Goal: Complete application form: Complete application form

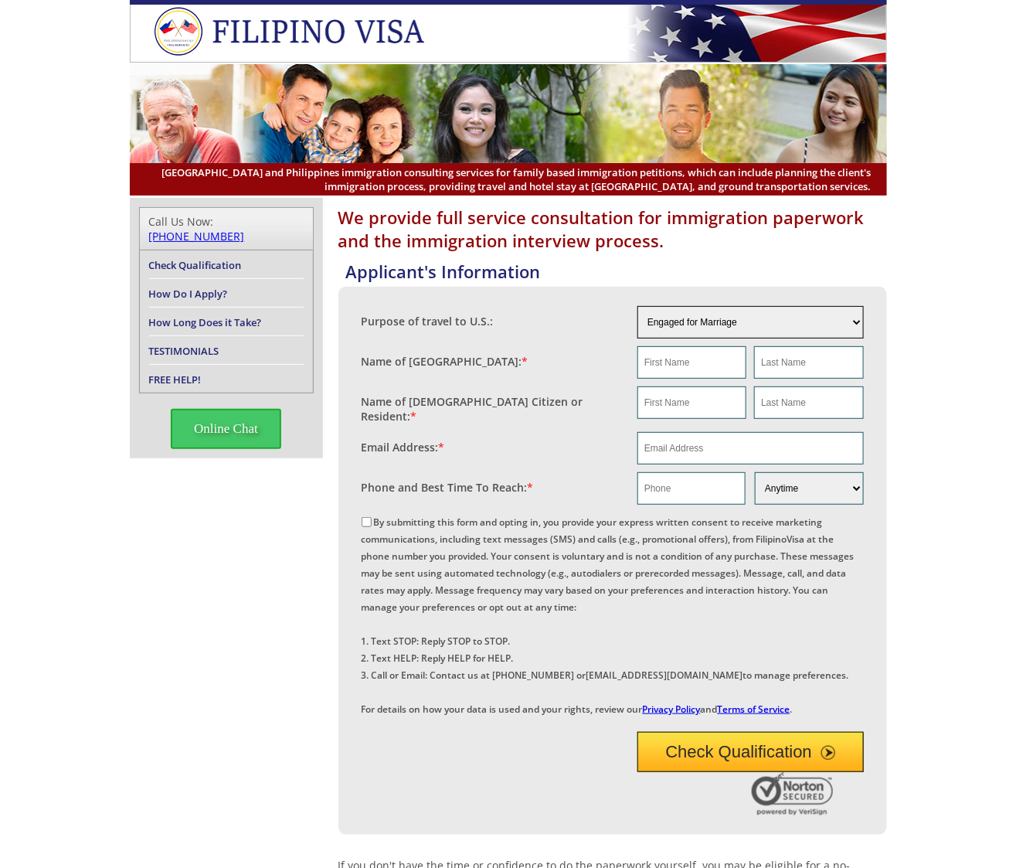
click at [848, 318] on select "Engaged for Marriage Already Married to [DEMOGRAPHIC_DATA] Citizen / Resident F…" at bounding box center [750, 322] width 226 height 32
click at [637, 306] on select "Engaged for Marriage Already Married to [DEMOGRAPHIC_DATA] Citizen / Resident F…" at bounding box center [750, 322] width 226 height 32
click at [703, 362] on input "text" at bounding box center [691, 362] width 109 height 32
click at [664, 362] on input "text" at bounding box center [691, 362] width 109 height 32
paste input "[PERSON_NAME]"
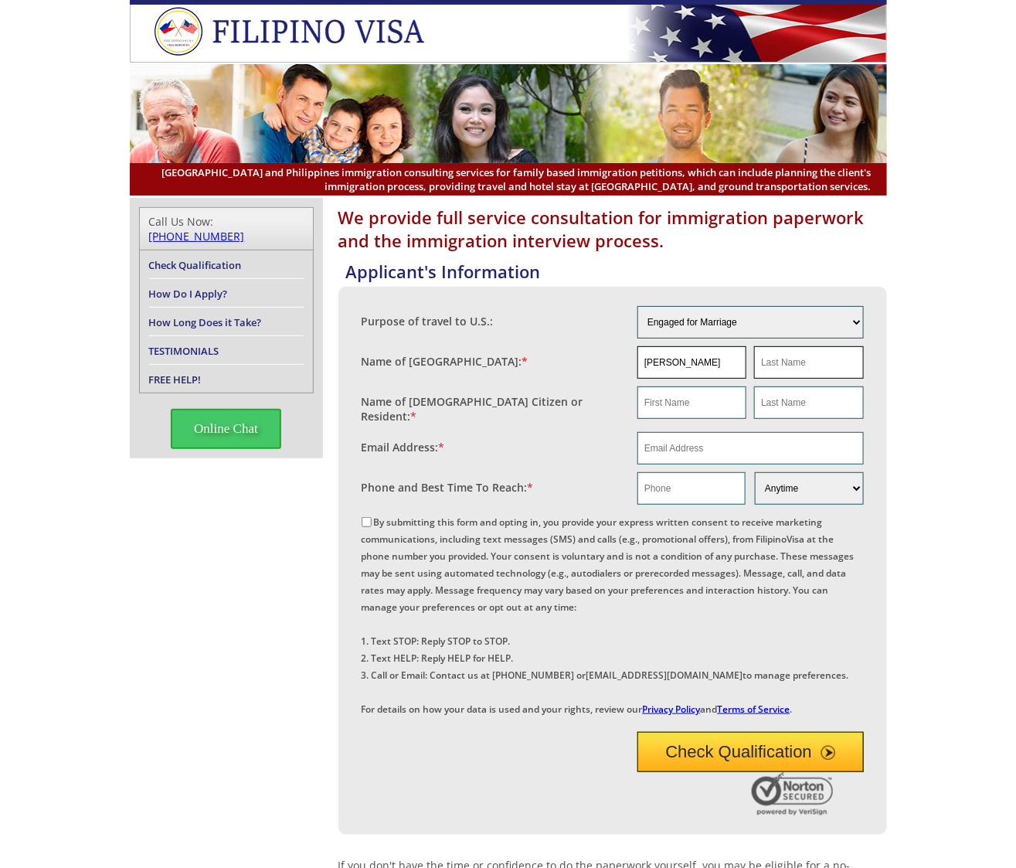
drag, startPoint x: 678, startPoint y: 362, endPoint x: 760, endPoint y: 364, distance: 82.7
click at [760, 364] on div "[PERSON_NAME]" at bounding box center [750, 362] width 226 height 32
type input "[PERSON_NAME]"
click at [810, 365] on input "text" at bounding box center [808, 362] width 109 height 32
paste input "[PERSON_NAME]"
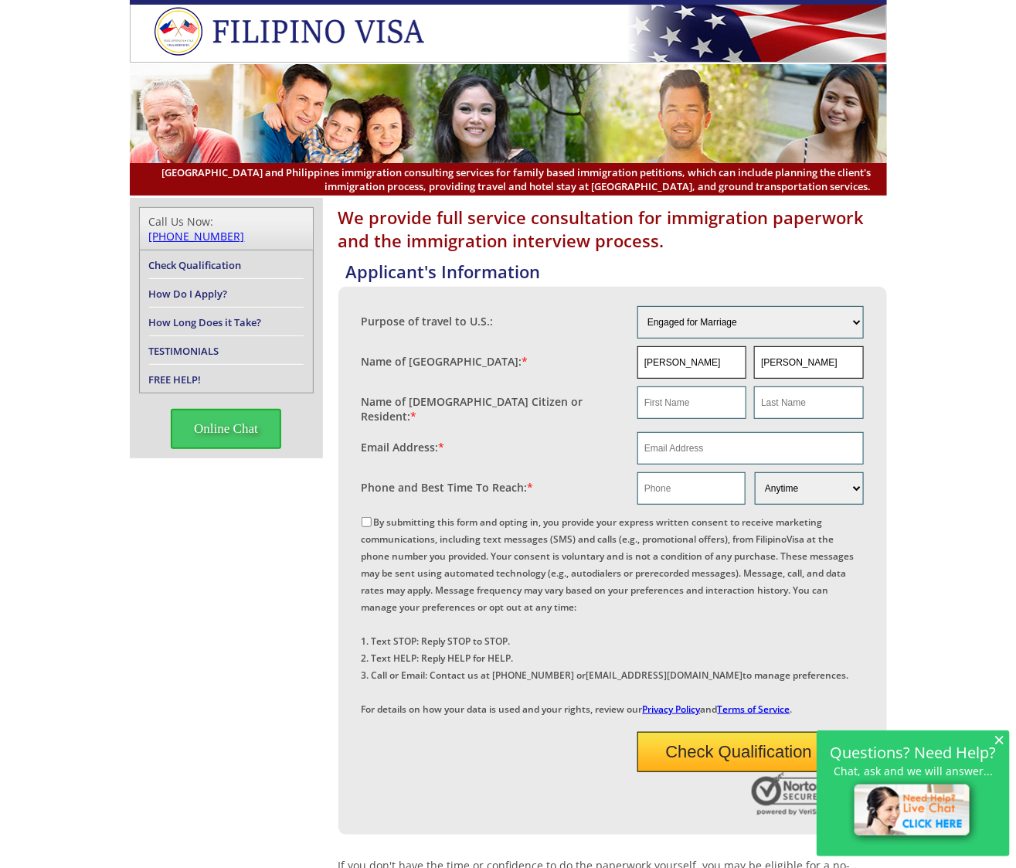
drag, startPoint x: 797, startPoint y: 362, endPoint x: 703, endPoint y: 365, distance: 94.3
click at [703, 365] on div "[PERSON_NAME]" at bounding box center [750, 362] width 226 height 32
type input "[PERSON_NAME]"
click at [698, 402] on input "text" at bounding box center [691, 402] width 109 height 32
click at [651, 444] on input "email" at bounding box center [750, 448] width 226 height 32
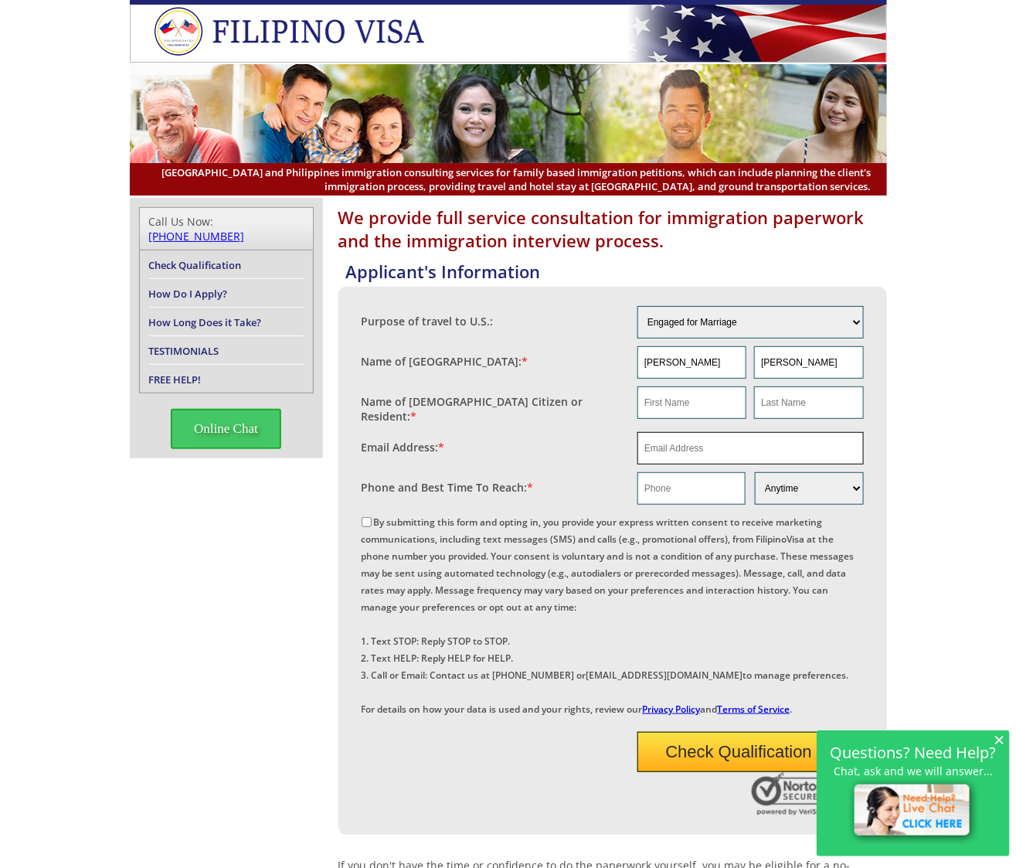
paste input "[PERSON_NAME]"
type input "[PERSON_NAME]"
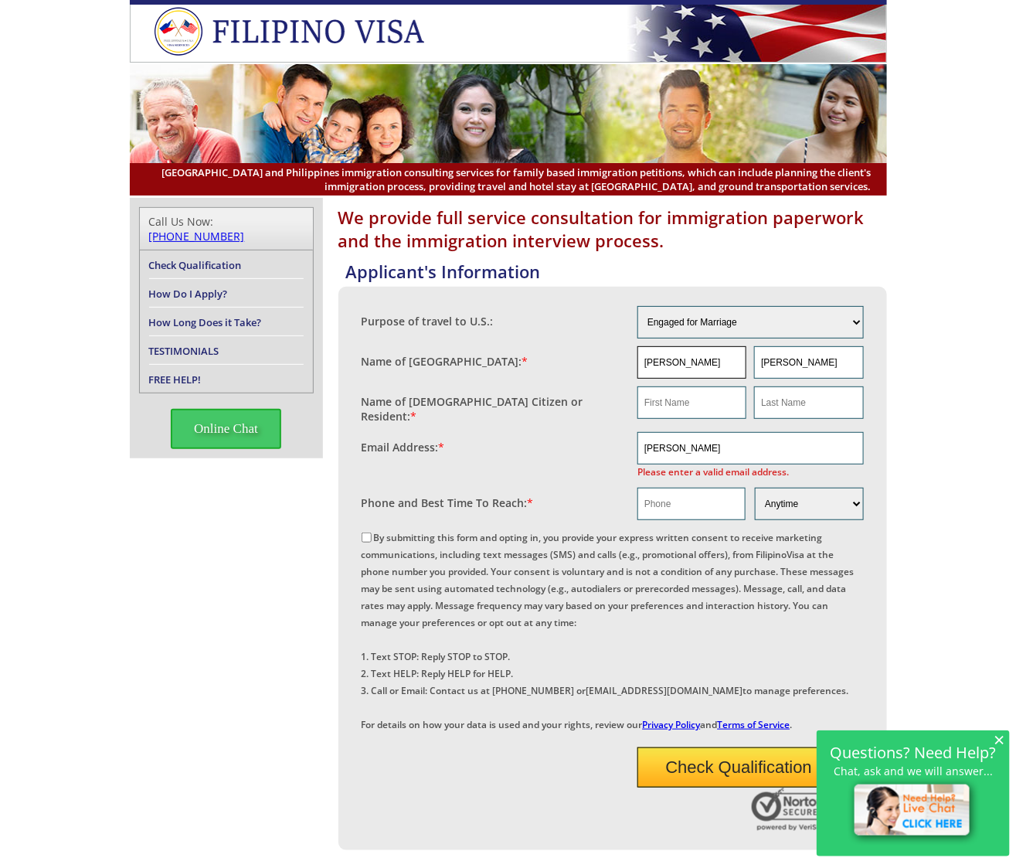
drag, startPoint x: 694, startPoint y: 359, endPoint x: 559, endPoint y: 372, distance: 135.8
click at [559, 372] on fieldset "Name of [GEOGRAPHIC_DATA]: * [PERSON_NAME]" at bounding box center [613, 362] width 502 height 40
click at [679, 403] on input "text" at bounding box center [691, 402] width 109 height 32
paste input "[PERSON_NAME]"
type input "[PERSON_NAME]"
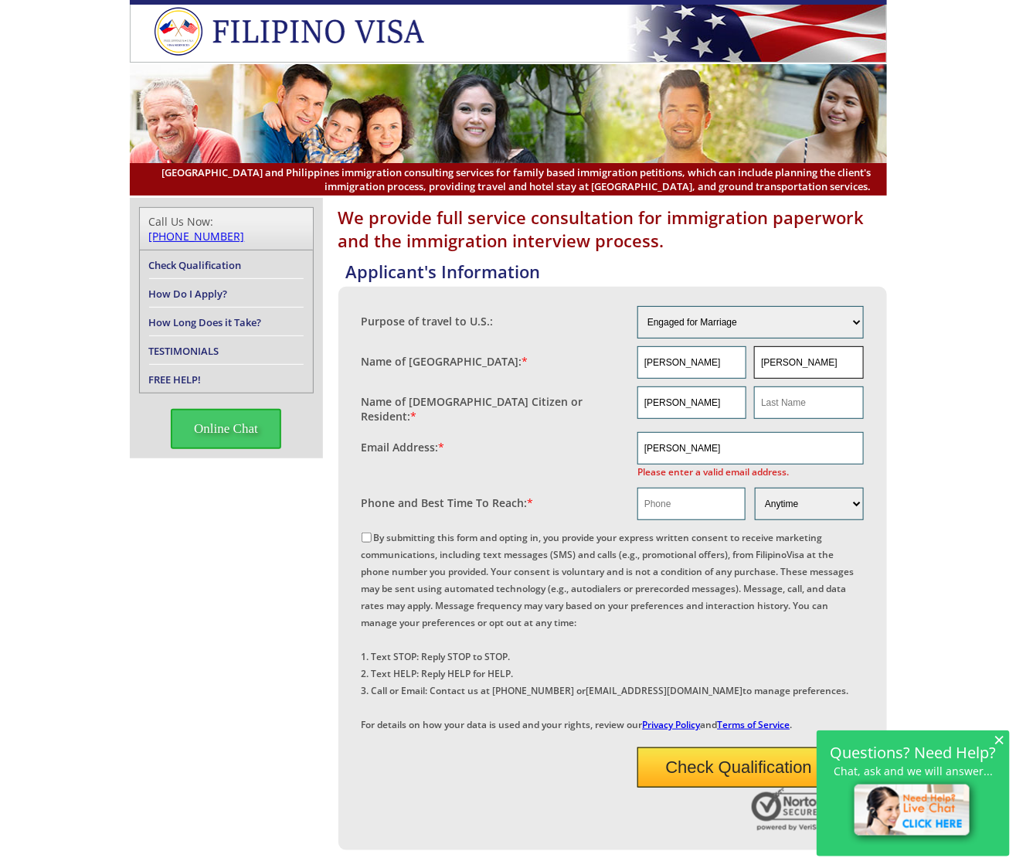
click at [779, 362] on input "[PERSON_NAME]" at bounding box center [808, 362] width 109 height 32
paste input "[PERSON_NAME]"
type input "[PERSON_NAME]"
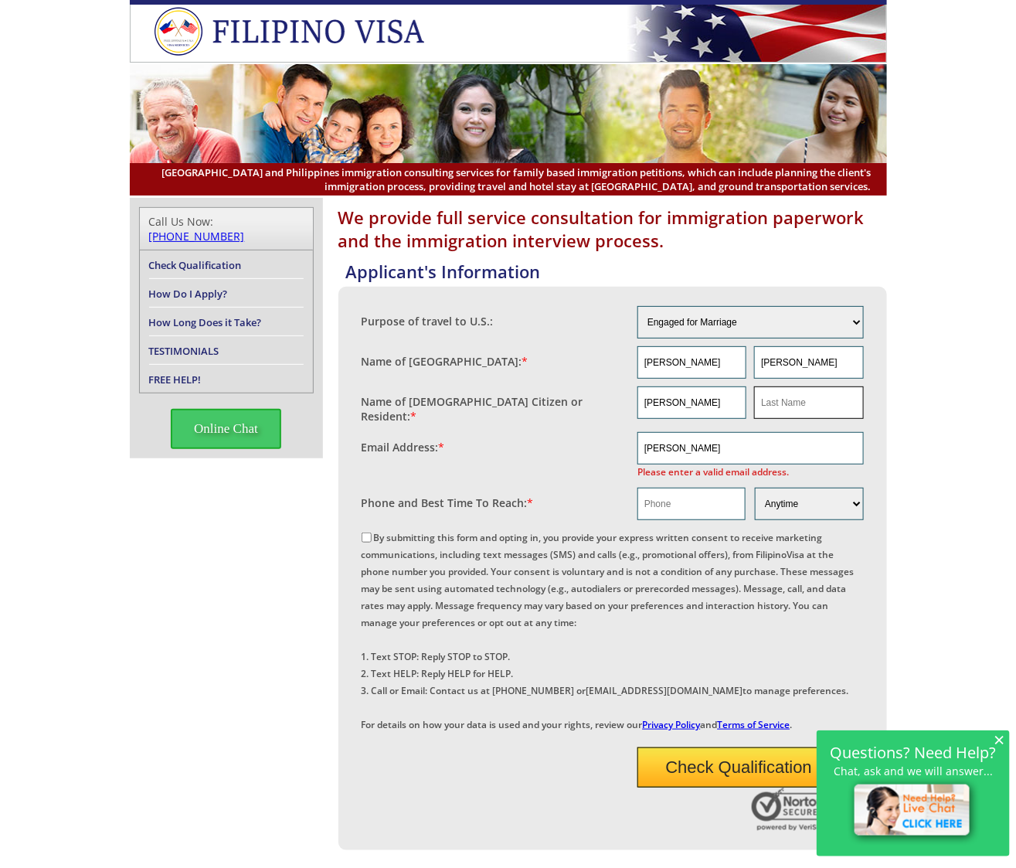
click at [779, 406] on input "text" at bounding box center [808, 402] width 109 height 32
paste input "[PERSON_NAME]"
type input "[PERSON_NAME]"
click at [689, 505] on input "text" at bounding box center [691, 504] width 108 height 32
click at [678, 501] on input "text" at bounding box center [691, 504] width 108 height 32
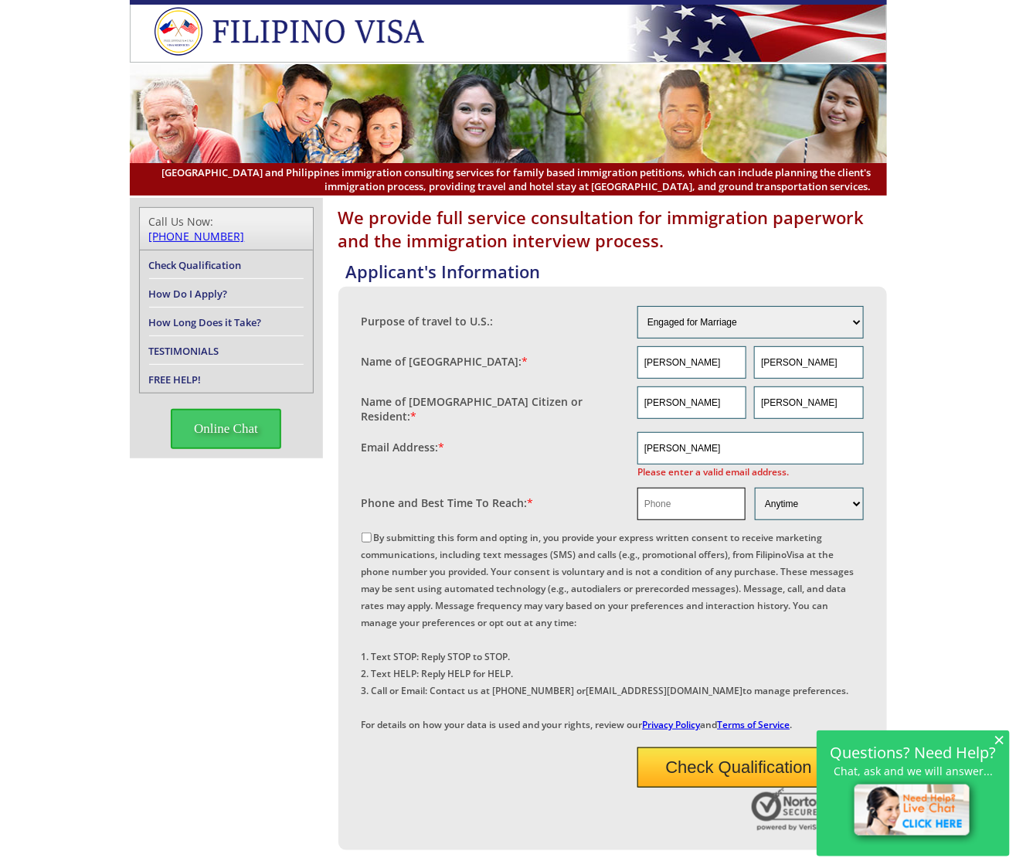
paste input "09487542825"
type input "09487542825"
click at [726, 441] on input "[PERSON_NAME]" at bounding box center [750, 448] width 226 height 32
click at [686, 439] on input "[PERSON_NAME]" at bounding box center [750, 448] width 226 height 32
click at [739, 444] on input "KimberlyMelecio" at bounding box center [750, 448] width 226 height 32
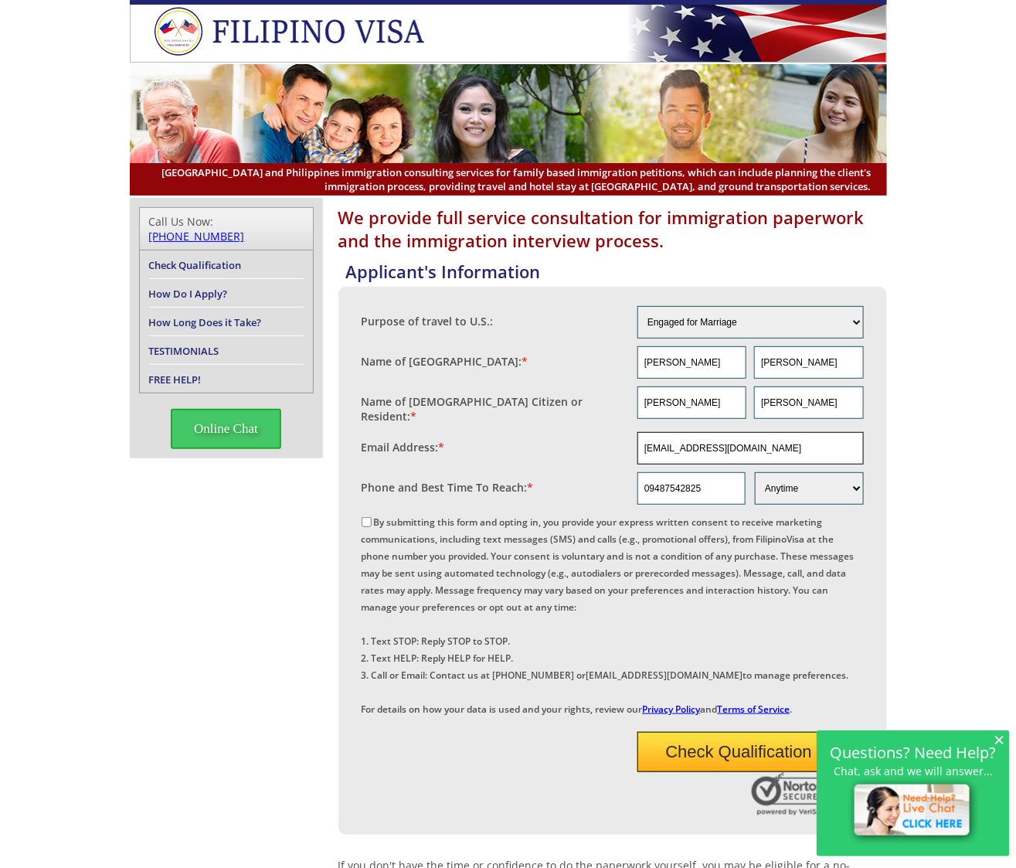
type input "[EMAIL_ADDRESS][DOMAIN_NAME]"
click at [366, 517] on input "By submitting this form and opting in, you provide your express written consent…" at bounding box center [367, 522] width 10 height 10
checkbox input "true"
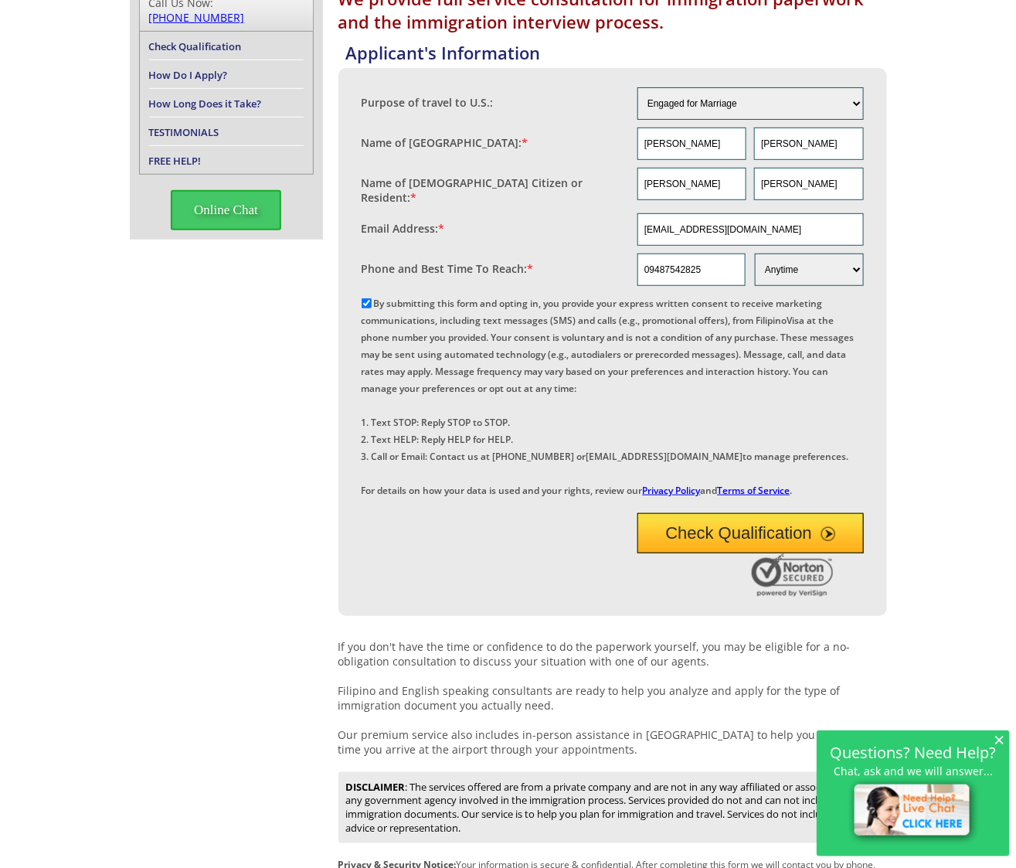
scroll to position [232, 0]
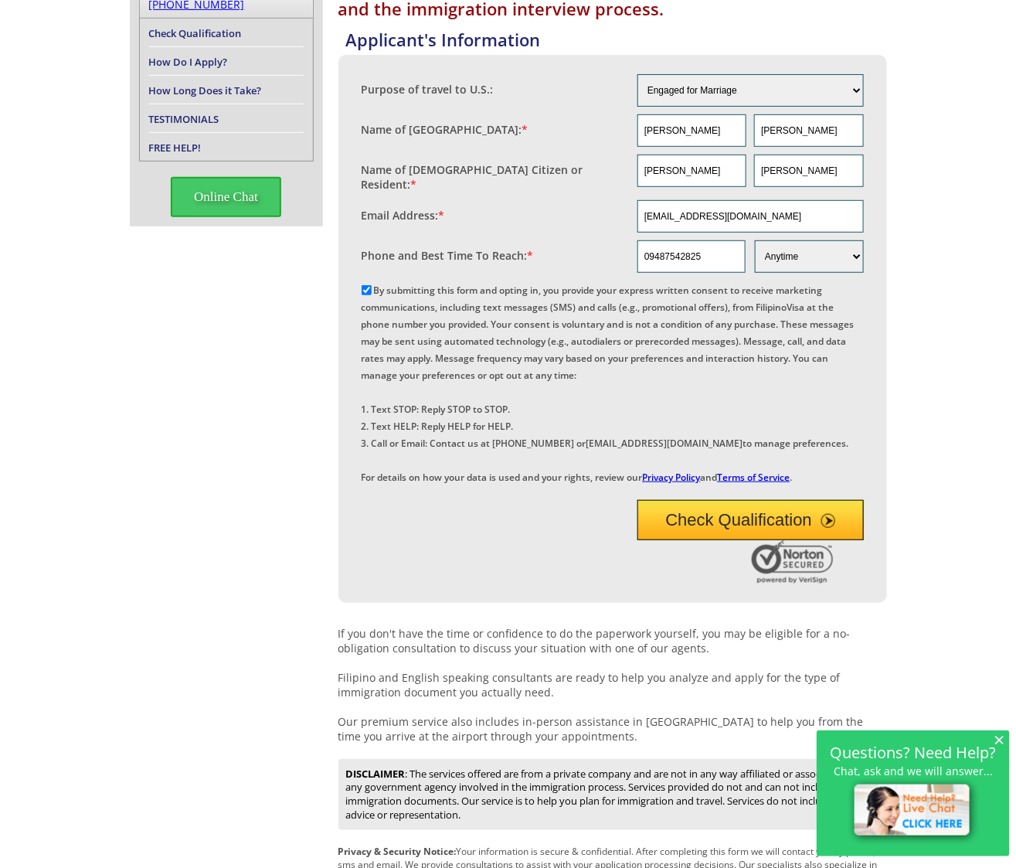
click at [1008, 740] on div "× Questions? Need Help? Chat, ask and we will answer..." at bounding box center [913, 793] width 193 height 126
click at [737, 540] on button "Check Qualification" at bounding box center [750, 520] width 226 height 40
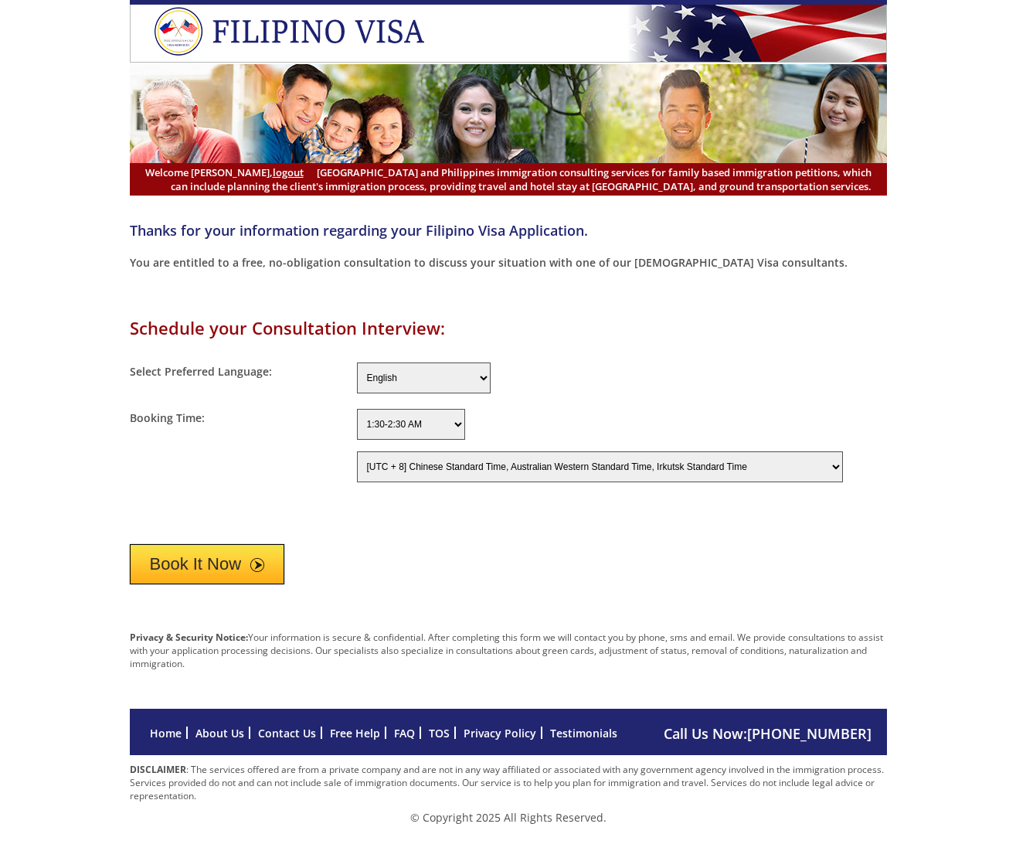
select select "-480"
click at [221, 566] on button "Book It Now" at bounding box center [207, 564] width 155 height 40
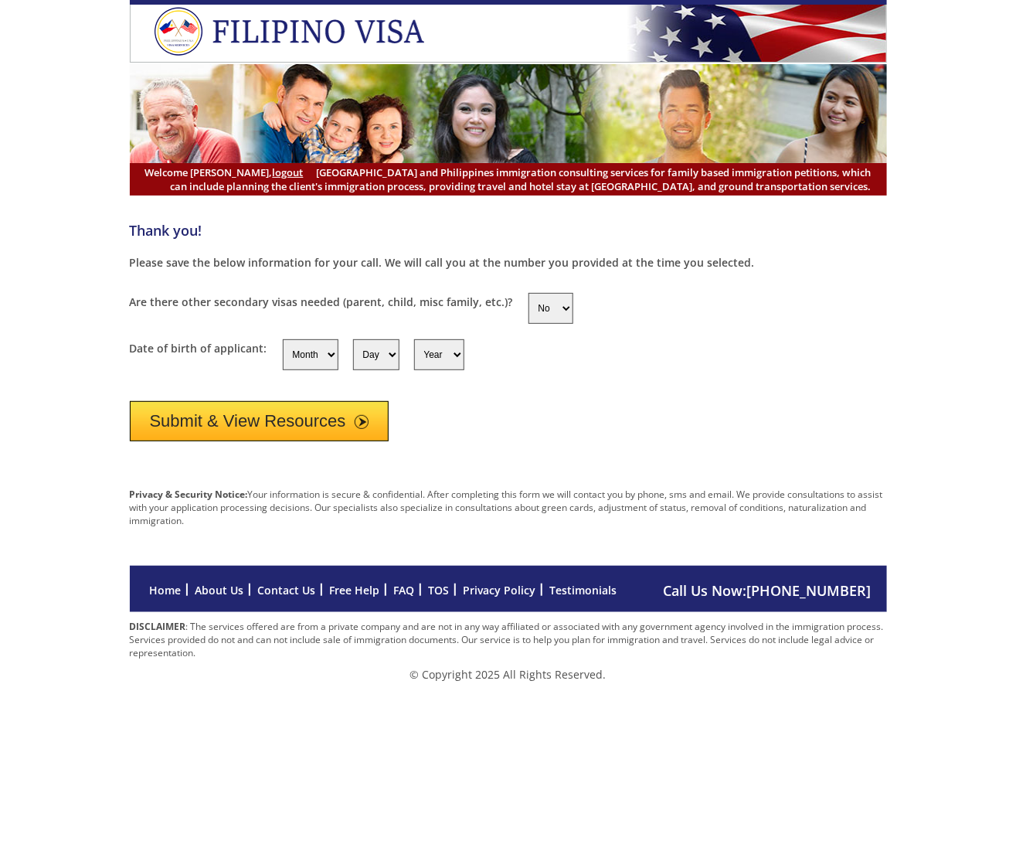
click at [216, 413] on button "Submit & View Resources" at bounding box center [260, 421] width 260 height 40
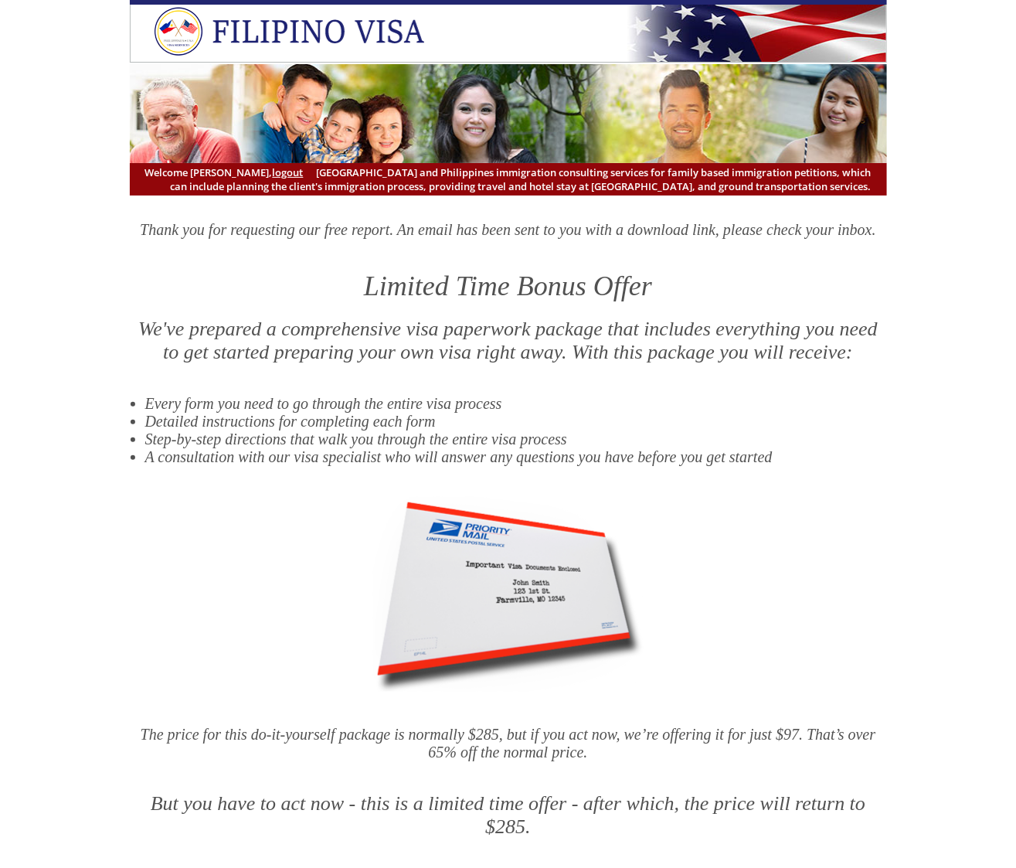
click at [722, 455] on li "A consultation with our visa specialist who will answer any questions you have …" at bounding box center [516, 457] width 742 height 18
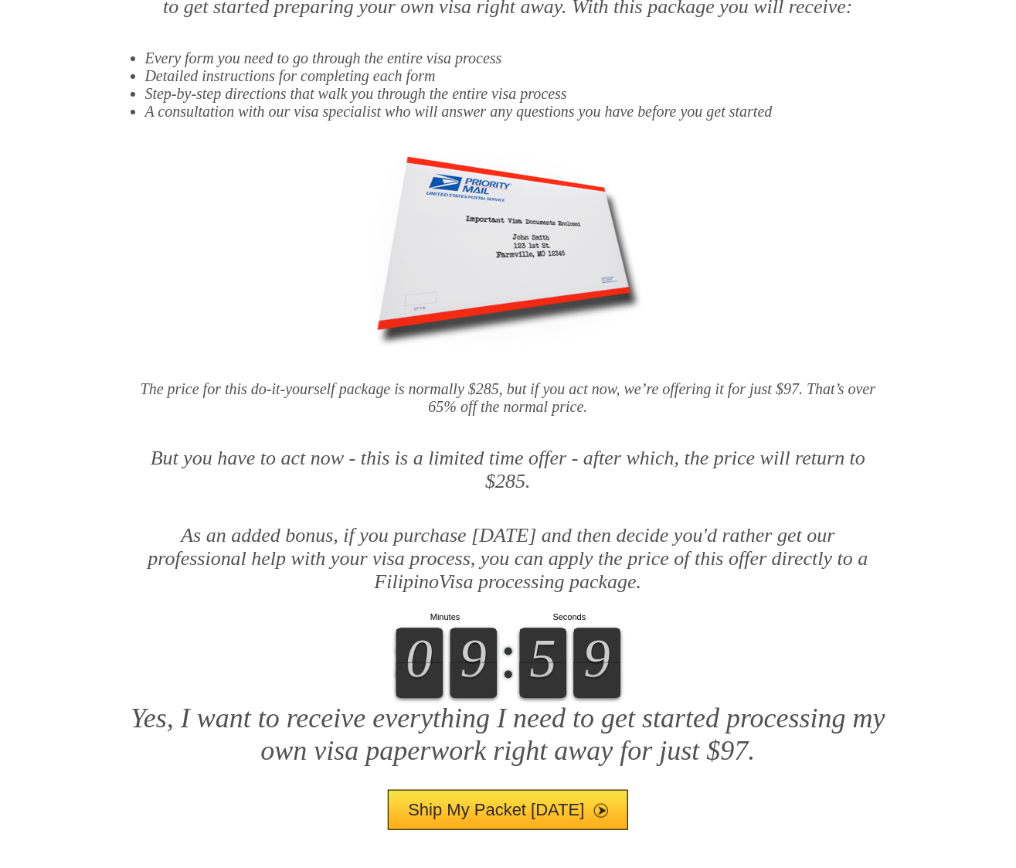
scroll to position [348, 0]
